Goal: Task Accomplishment & Management: Complete application form

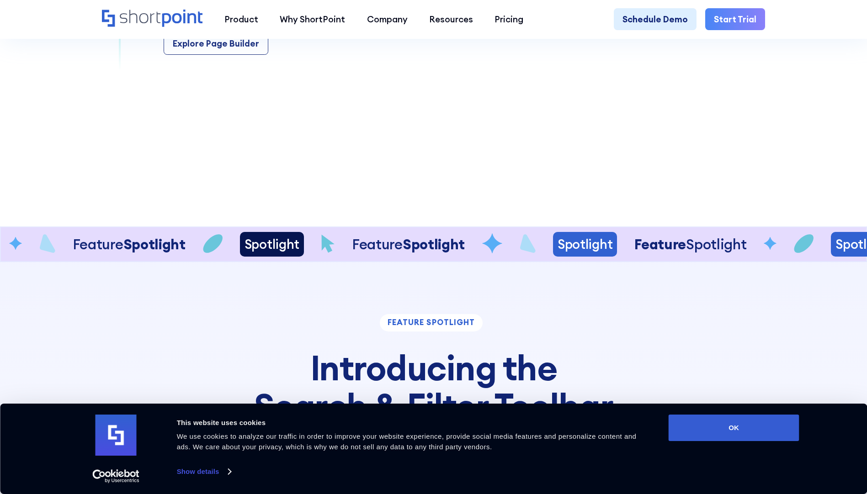
scroll to position [1462, 0]
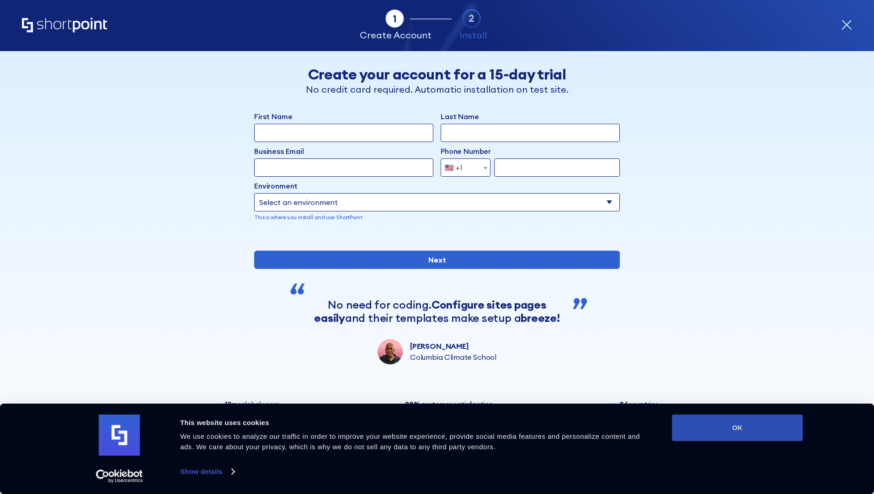
click at [740, 433] on button "OK" at bounding box center [737, 428] width 131 height 26
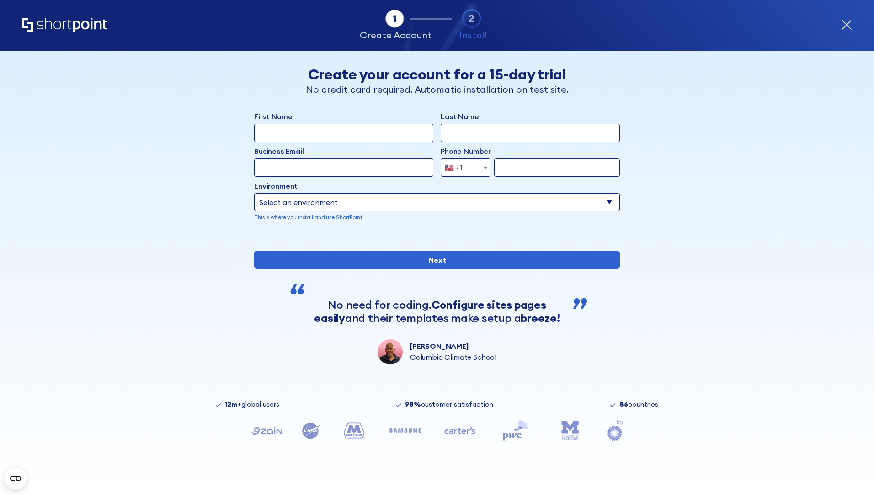
click at [276, 139] on input "First Name" at bounding box center [343, 133] width 179 height 18
type input "Markus"
type input "Konrad"
type input "m.konrad@oertli.ch"
click at [483, 168] on b "form" at bounding box center [485, 168] width 4 height 2
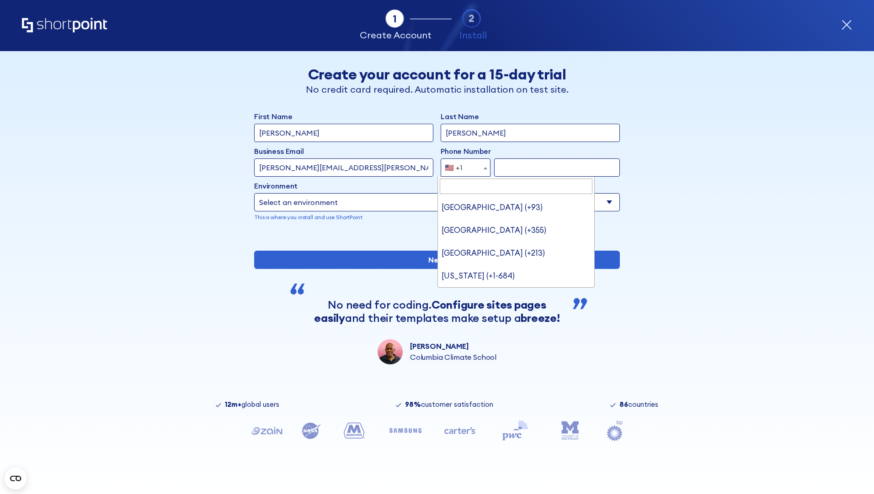
scroll to position [5081, 0]
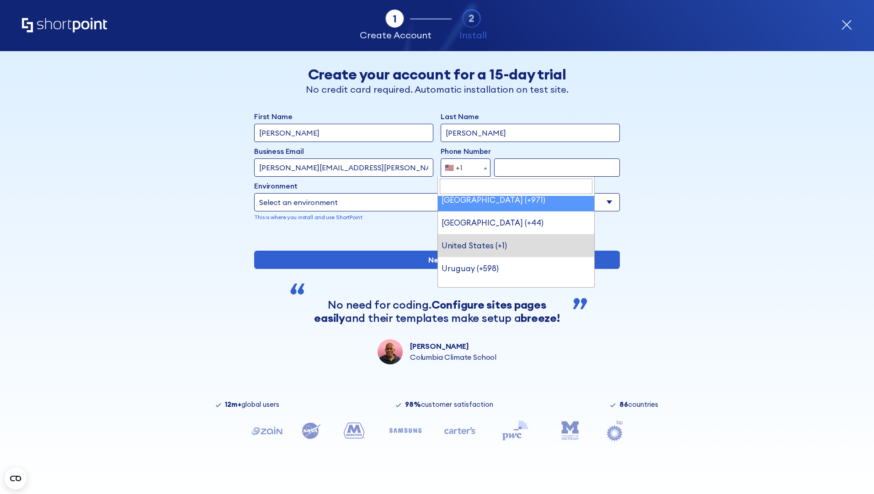
click at [460, 161] on span "🇺🇸 +1" at bounding box center [456, 168] width 31 height 18
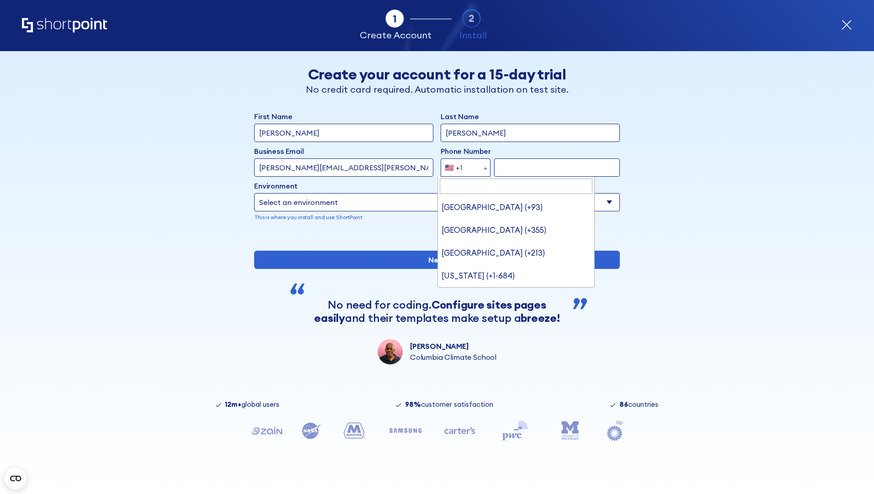
click at [481, 164] on span "form" at bounding box center [485, 168] width 9 height 18
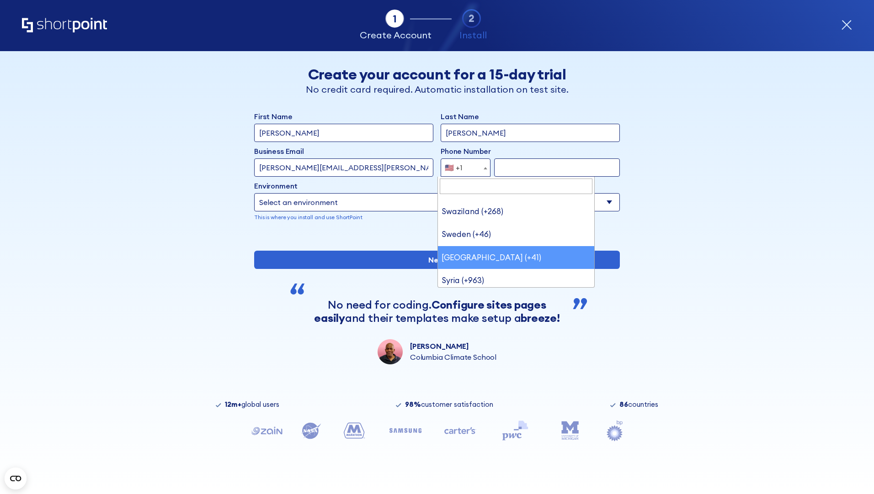
scroll to position [4648, 0]
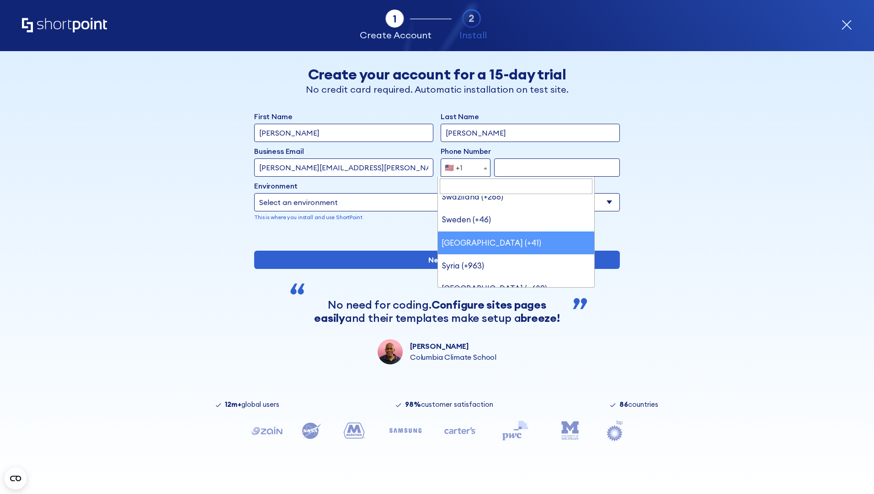
select select "+41"
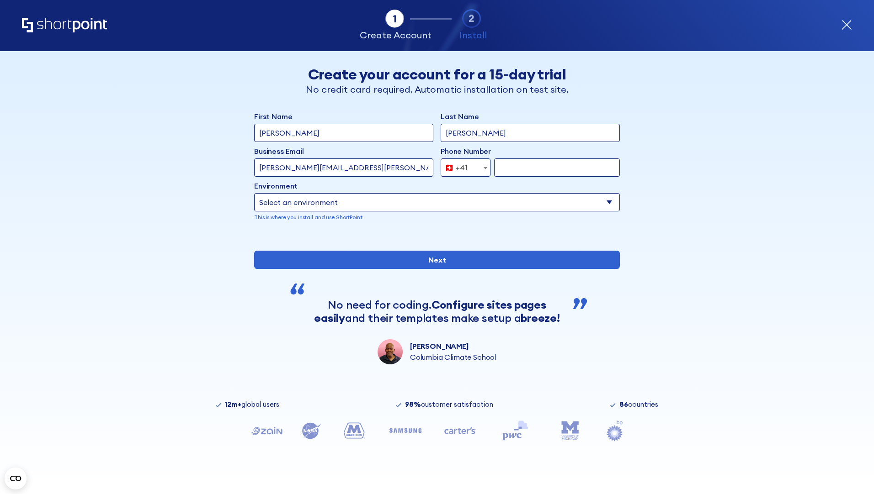
click at [518, 168] on input "form" at bounding box center [557, 168] width 126 height 18
type input "448637511"
click at [316, 202] on select "Select an environment Microsoft 365 SharePoint Online SharePoint 2019 (On-Premi…" at bounding box center [436, 202] width 365 height 18
select select "SharePoint Online"
click at [254, 193] on select "Select an environment Microsoft 365 SharePoint Online SharePoint 2019 (On-Premi…" at bounding box center [436, 202] width 365 height 18
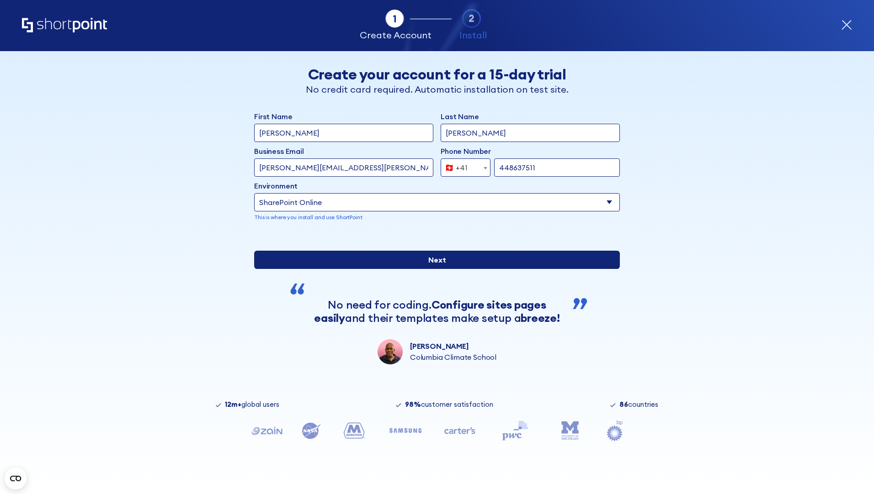
click at [424, 269] on input "Next" at bounding box center [436, 260] width 365 height 18
